Goal: Information Seeking & Learning: Learn about a topic

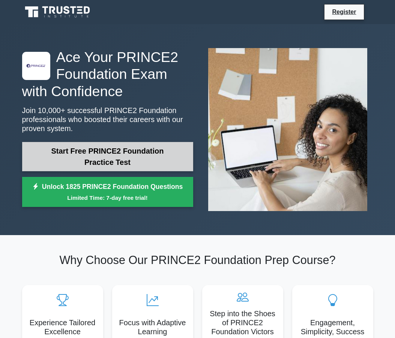
click at [145, 148] on link "Start Free PRINCE2 Foundation Practice Test" at bounding box center [107, 156] width 171 height 29
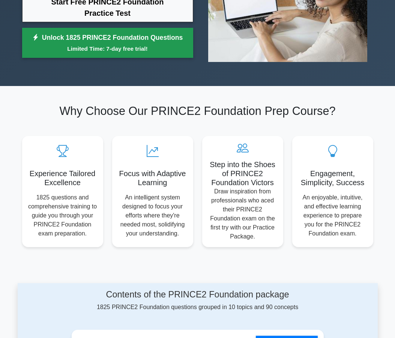
scroll to position [166, 0]
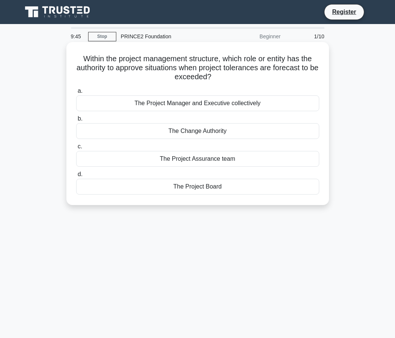
click at [211, 191] on div "The Project Board" at bounding box center [197, 187] width 243 height 16
click at [76, 177] on input "d. The Project Board" at bounding box center [76, 174] width 0 height 5
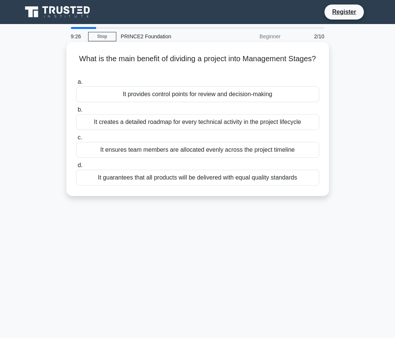
click at [228, 123] on div "It creates a detailed roadmap for every technical activity in the project lifec…" at bounding box center [197, 122] width 243 height 16
click at [76, 112] on input "b. It creates a detailed roadmap for every technical activity in the project li…" at bounding box center [76, 109] width 0 height 5
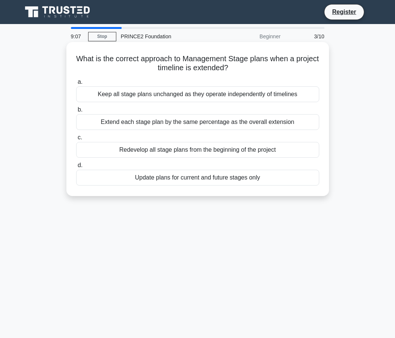
click at [244, 96] on div "Keep all stage plans unchanged as they operate independently of timelines" at bounding box center [197, 94] width 243 height 16
click at [76, 84] on input "a. Keep all stage plans unchanged as they operate independently of timelines" at bounding box center [76, 82] width 0 height 5
